Goal: Task Accomplishment & Management: Use online tool/utility

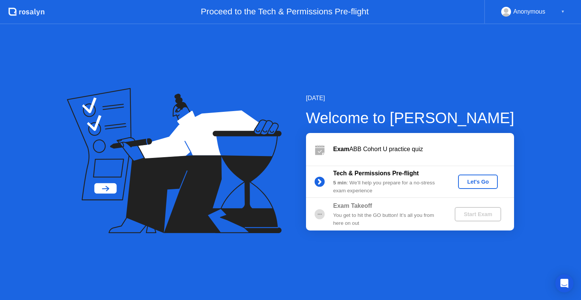
click at [485, 175] on button "Let's Go" at bounding box center [478, 182] width 40 height 14
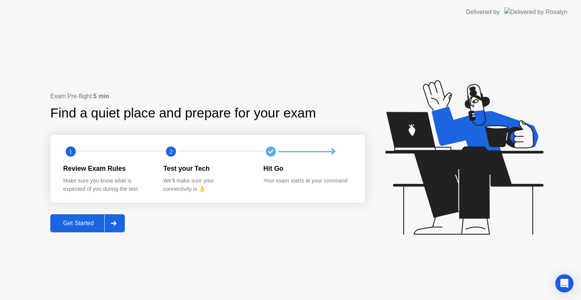
click at [77, 221] on div "Get Started" at bounding box center [79, 223] width 52 height 7
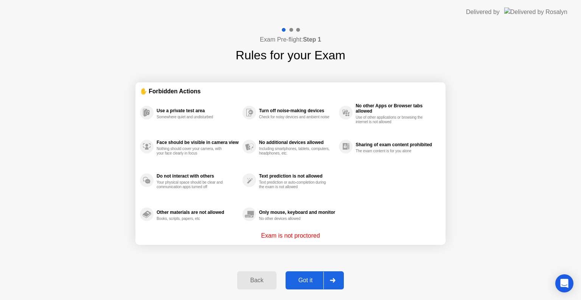
click at [313, 278] on div "Got it" at bounding box center [306, 280] width 36 height 7
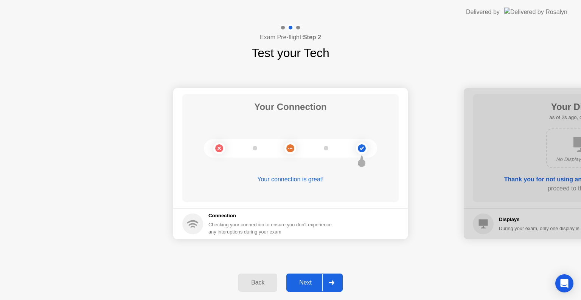
click at [314, 285] on div "Next" at bounding box center [306, 283] width 34 height 7
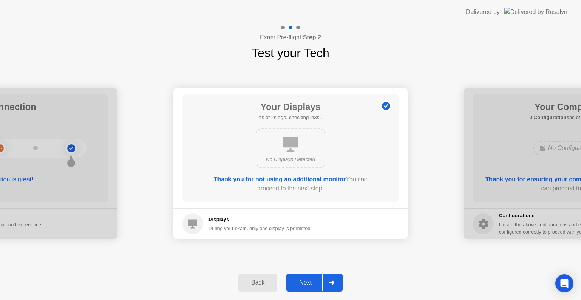
click at [313, 281] on div "Next" at bounding box center [306, 283] width 34 height 7
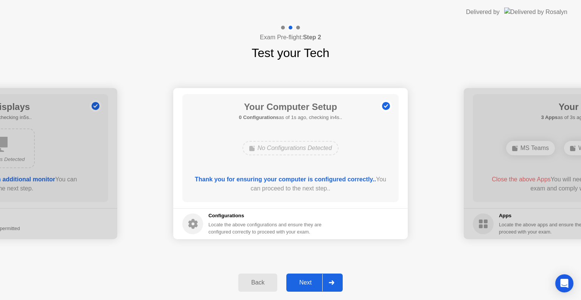
click at [312, 285] on div "Next" at bounding box center [306, 283] width 34 height 7
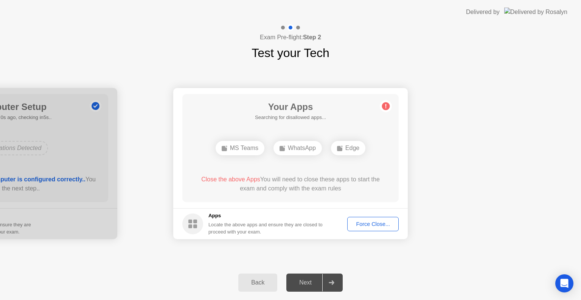
click at [312, 285] on div "Next" at bounding box center [306, 283] width 34 height 7
click at [319, 285] on div "Next" at bounding box center [306, 283] width 34 height 7
click at [333, 288] on div at bounding box center [331, 282] width 18 height 17
click at [316, 285] on div "Next" at bounding box center [306, 283] width 34 height 7
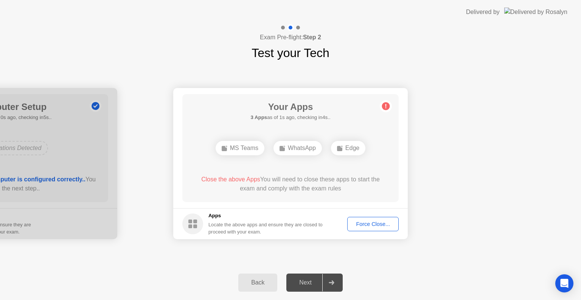
click at [316, 285] on div "Next" at bounding box center [306, 283] width 34 height 7
click at [327, 291] on div at bounding box center [331, 282] width 18 height 17
click at [331, 285] on icon at bounding box center [332, 283] width 6 height 5
click at [313, 286] on div "Next" at bounding box center [306, 283] width 34 height 7
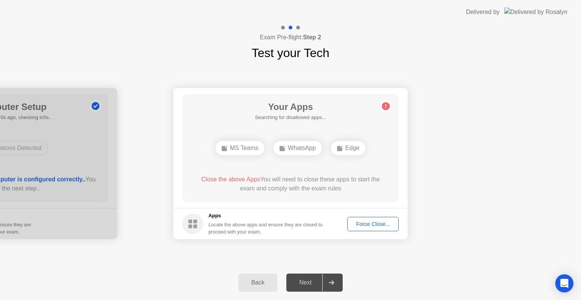
click at [336, 282] on div at bounding box center [331, 282] width 18 height 17
click at [381, 221] on div "Force Close..." at bounding box center [373, 224] width 46 height 6
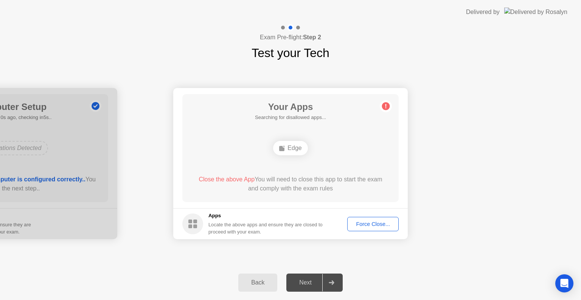
click at [332, 285] on div at bounding box center [331, 282] width 18 height 17
click at [368, 222] on div "Force Close..." at bounding box center [373, 224] width 46 height 6
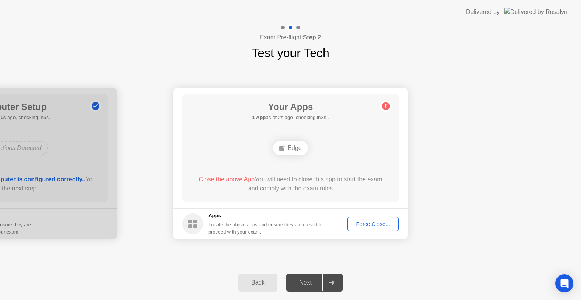
click at [369, 226] on div "Force Close..." at bounding box center [373, 224] width 46 height 6
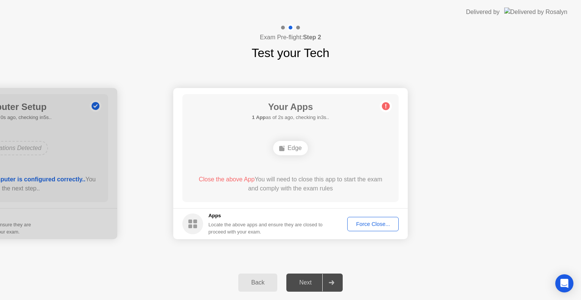
click at [330, 286] on div at bounding box center [331, 282] width 18 height 17
click at [369, 224] on div "Force Close..." at bounding box center [373, 224] width 46 height 6
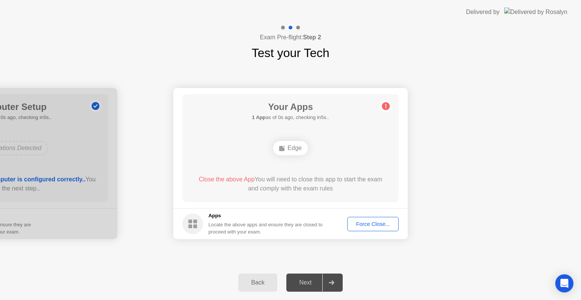
click at [383, 223] on div "Force Close..." at bounding box center [373, 224] width 46 height 6
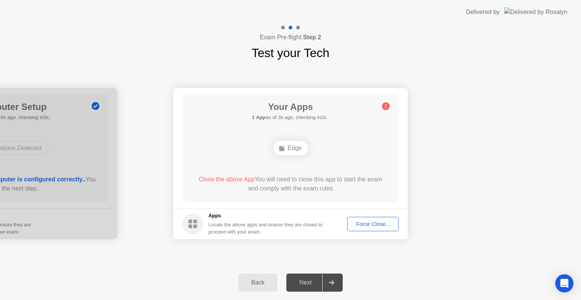
click at [374, 226] on div "Force Close..." at bounding box center [373, 224] width 46 height 6
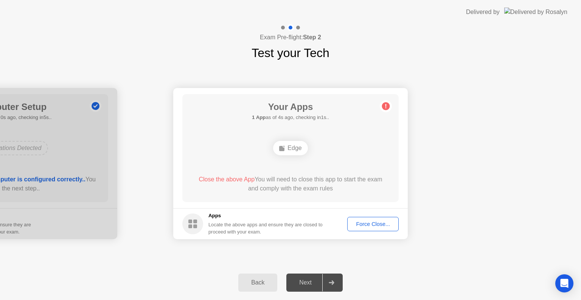
click at [333, 283] on icon at bounding box center [331, 283] width 5 height 5
click at [390, 229] on button "Force Close..." at bounding box center [372, 224] width 51 height 14
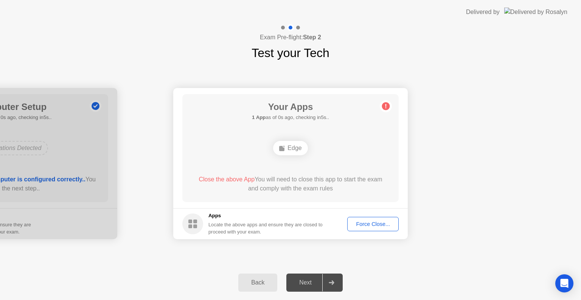
click at [372, 222] on div "Force Close..." at bounding box center [373, 224] width 46 height 6
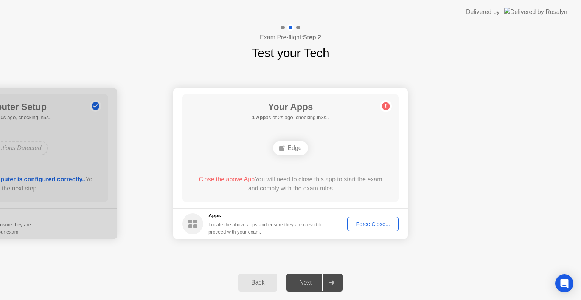
click at [364, 223] on div "Force Close..." at bounding box center [373, 224] width 46 height 6
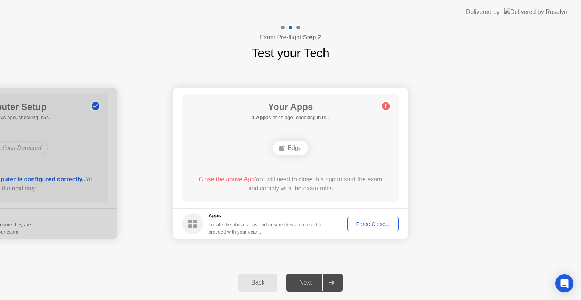
click at [372, 224] on div "Force Close..." at bounding box center [373, 224] width 46 height 6
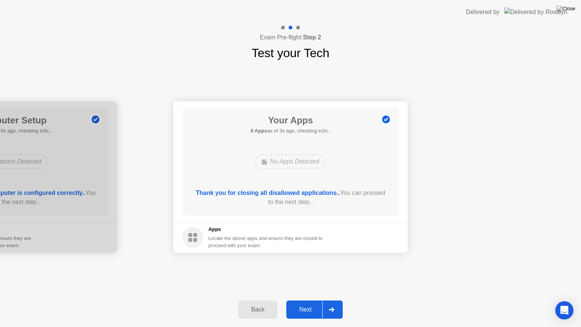
click at [315, 300] on div "Next" at bounding box center [306, 309] width 34 height 7
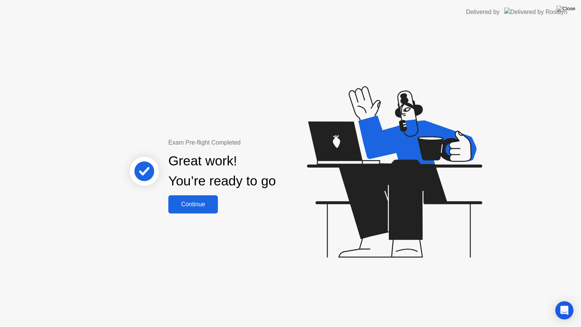
click at [200, 209] on button "Continue" at bounding box center [193, 204] width 50 height 18
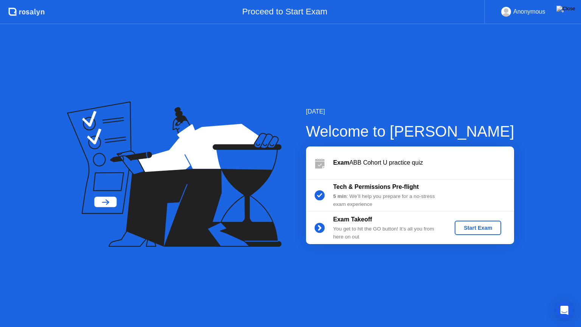
click at [476, 226] on div "Start Exam" at bounding box center [478, 228] width 40 height 6
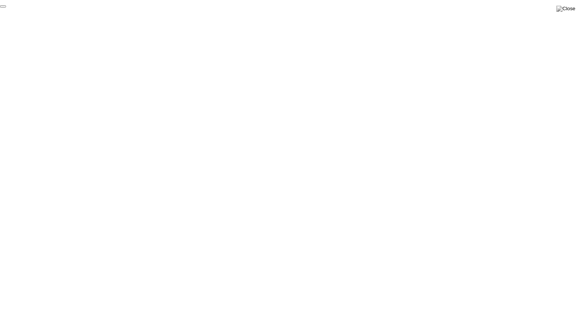
click div "End Proctoring Session"
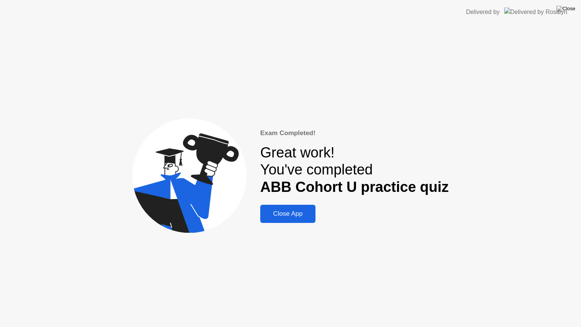
click at [286, 210] on div "Close App" at bounding box center [288, 214] width 51 height 8
